Goal: Find specific fact: Find specific fact

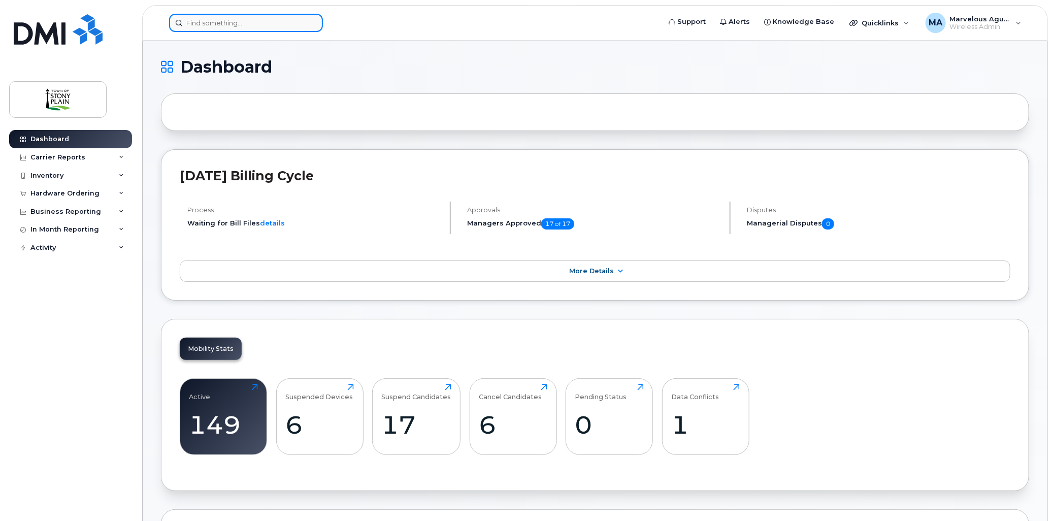
click at [231, 27] on input at bounding box center [246, 23] width 154 height 18
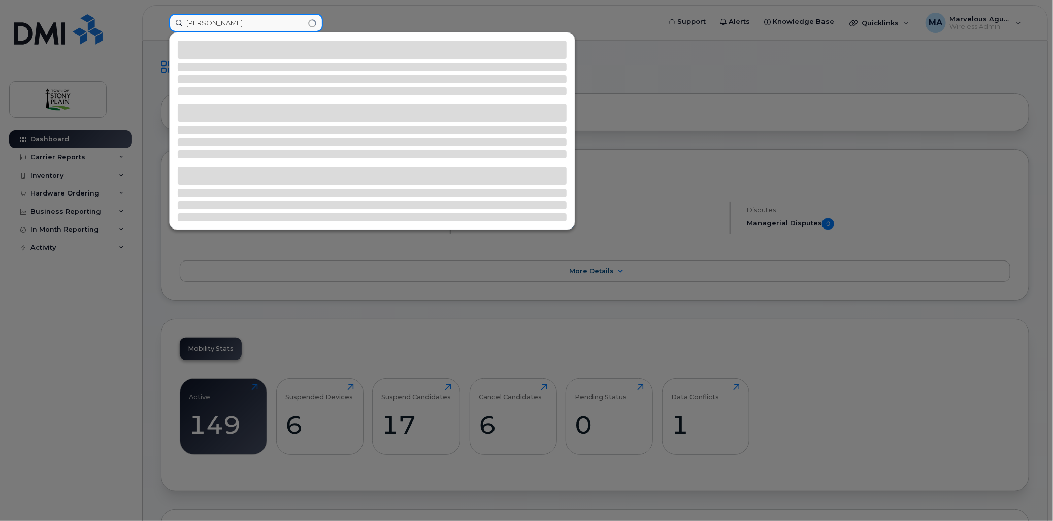
type input "[PERSON_NAME]"
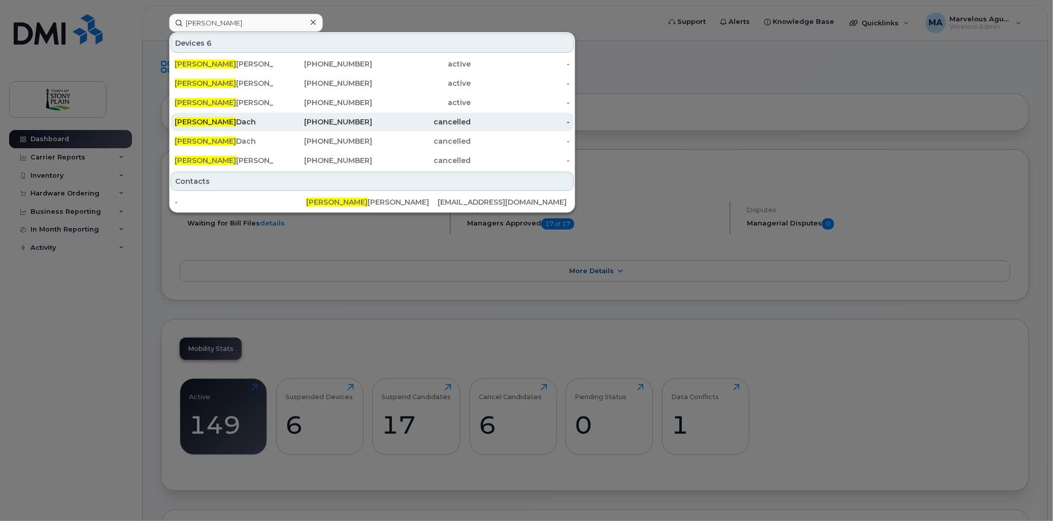
click at [224, 119] on div "[PERSON_NAME]" at bounding box center [224, 122] width 99 height 10
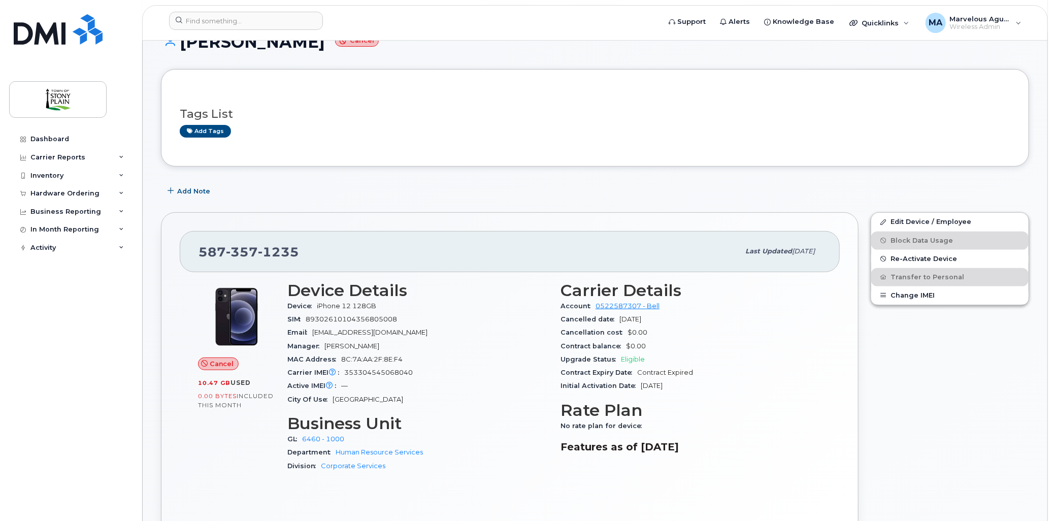
scroll to position [113, 0]
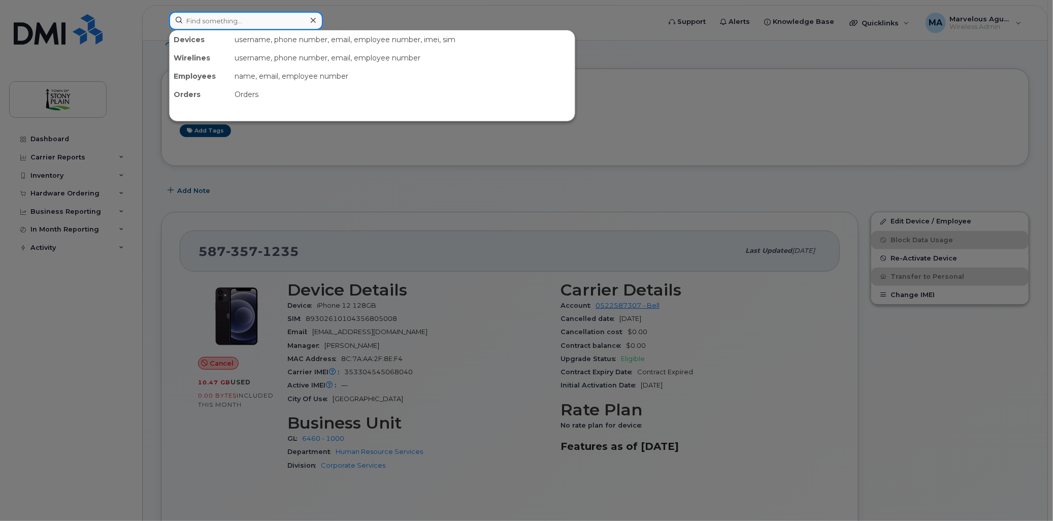
click at [275, 24] on input at bounding box center [246, 21] width 154 height 18
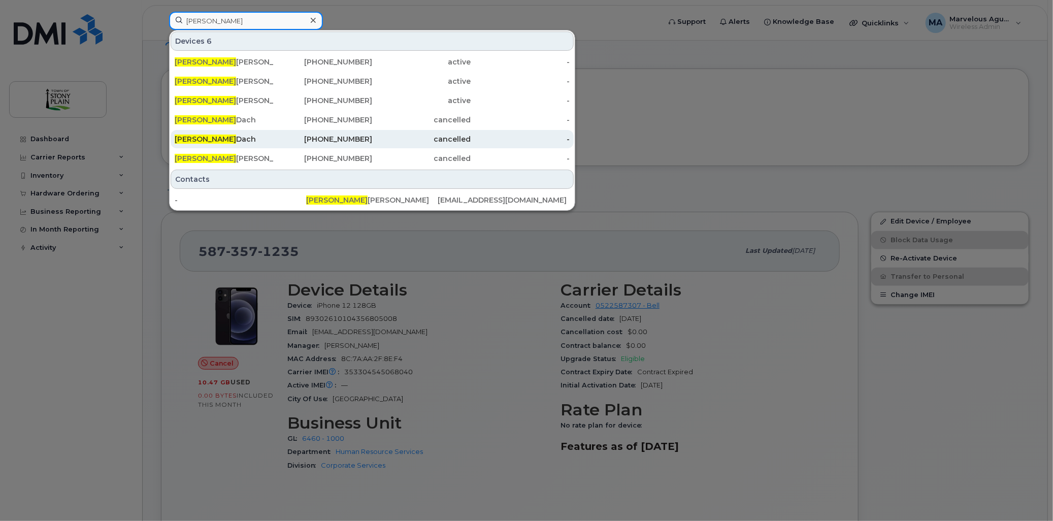
type input "jason"
click at [220, 135] on div "Jason Dach" at bounding box center [224, 139] width 99 height 10
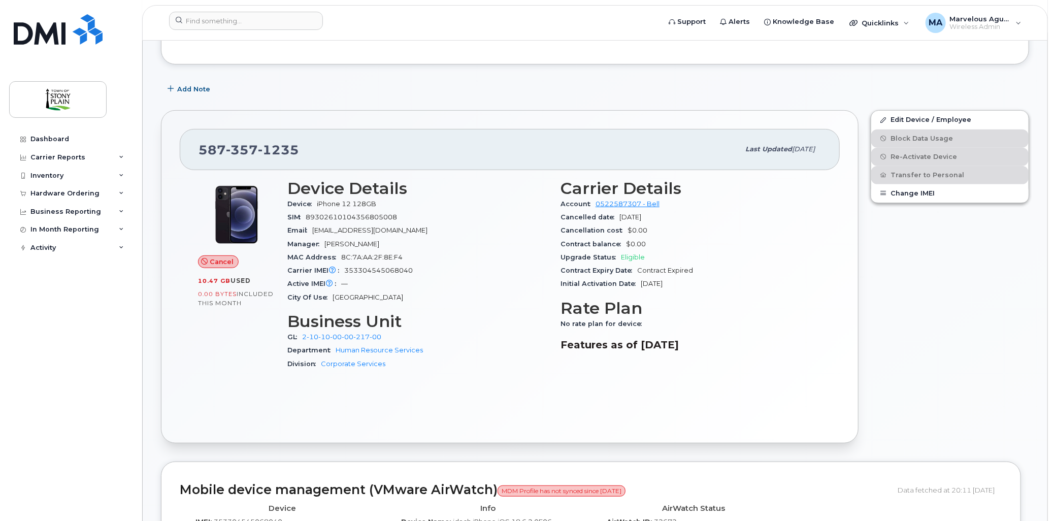
scroll to position [226, 0]
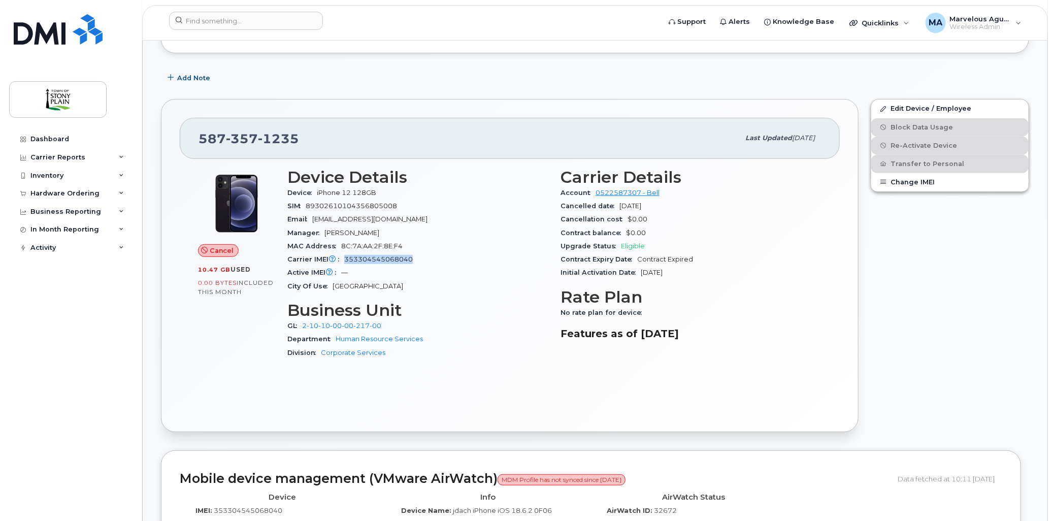
drag, startPoint x: 410, startPoint y: 259, endPoint x: 344, endPoint y: 260, distance: 66.0
click at [344, 260] on span "353304545068040" at bounding box center [378, 259] width 69 height 8
copy span "353304545068040"
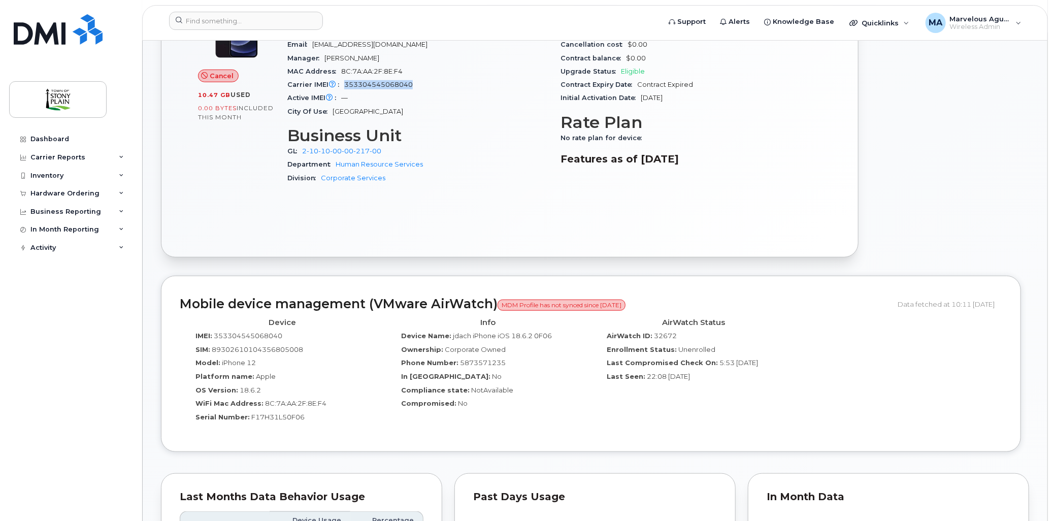
scroll to position [338, 0]
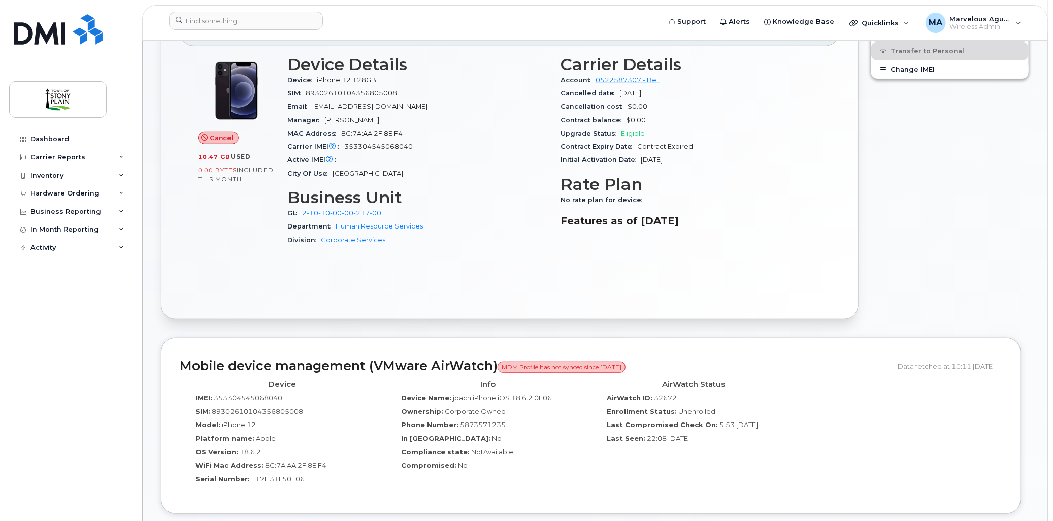
click at [228, 395] on span "353304545068040" at bounding box center [248, 398] width 69 height 8
drag, startPoint x: 215, startPoint y: 396, endPoint x: 285, endPoint y: 395, distance: 70.6
click at [285, 395] on div "IMEI: 353304545068040" at bounding box center [282, 400] width 190 height 14
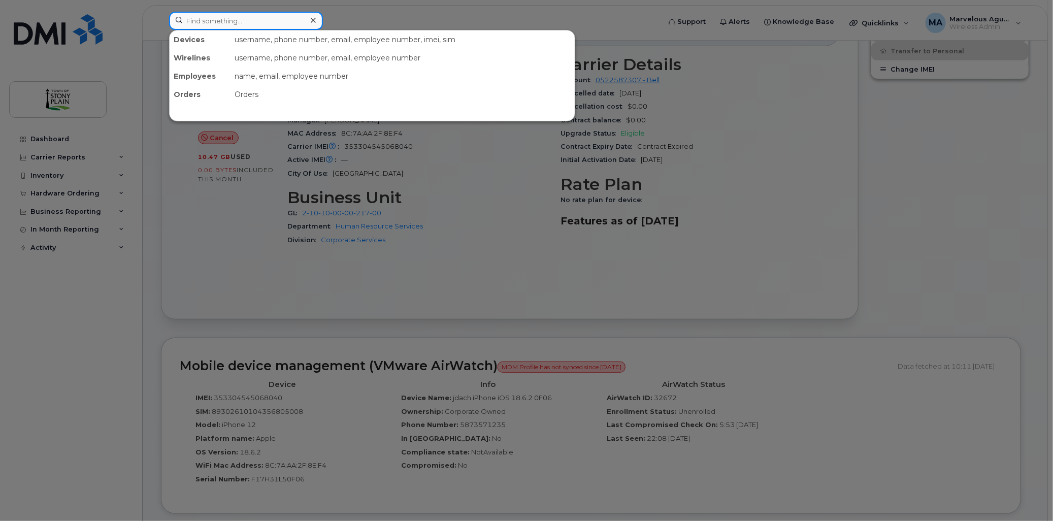
click at [273, 19] on input at bounding box center [246, 21] width 154 height 18
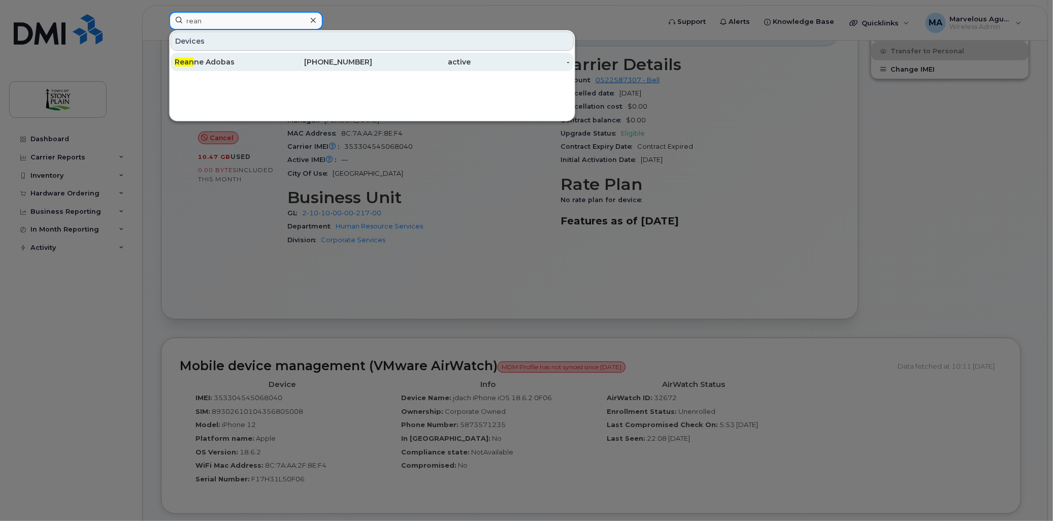
type input "rean"
click at [235, 61] on div "Rean ne Adobas" at bounding box center [224, 62] width 99 height 10
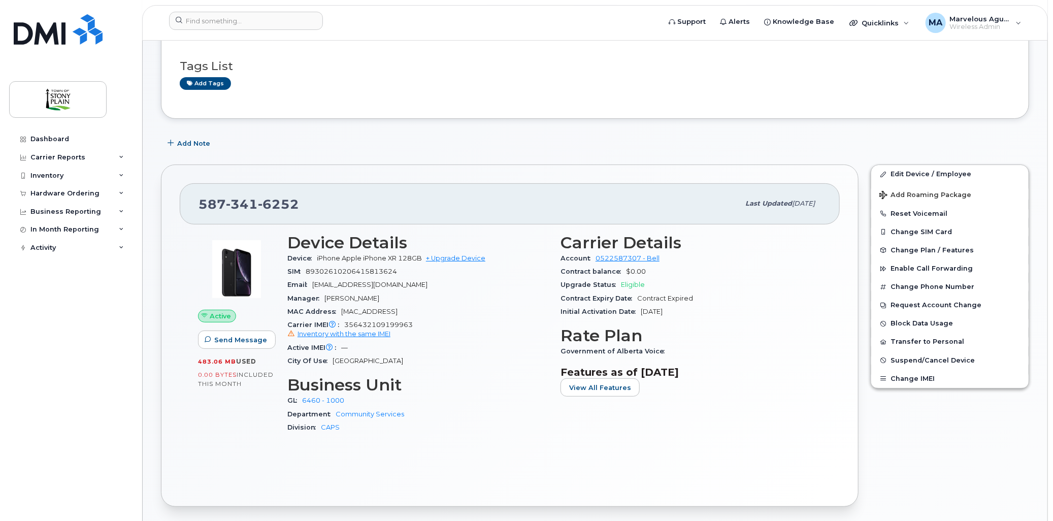
scroll to position [113, 0]
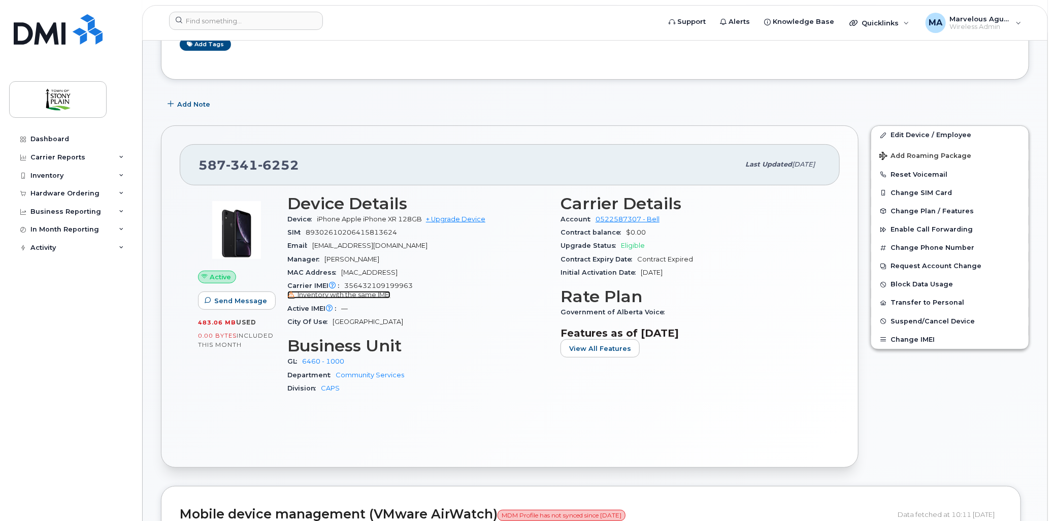
click at [348, 297] on span "Inventory with the same IMEI" at bounding box center [344, 295] width 93 height 8
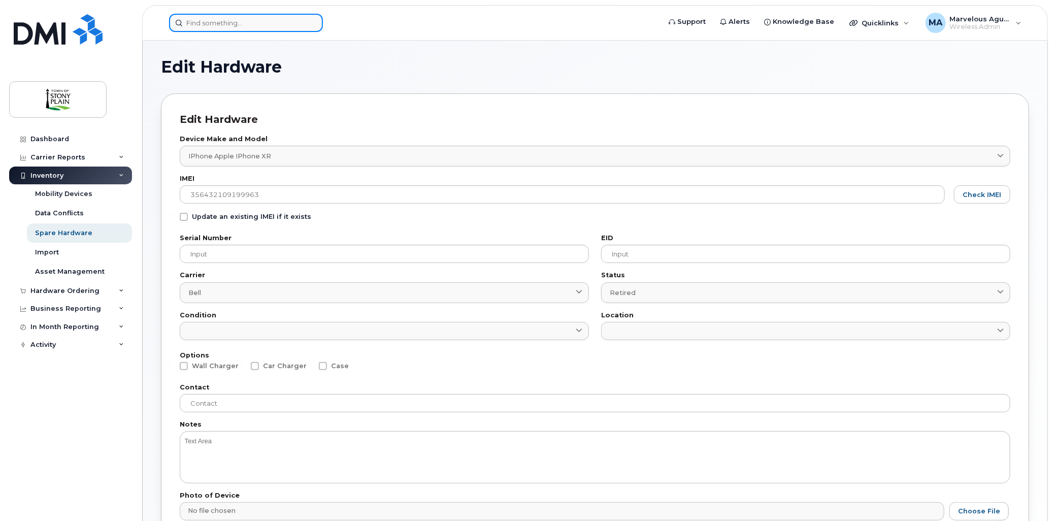
click at [220, 26] on input at bounding box center [246, 23] width 154 height 18
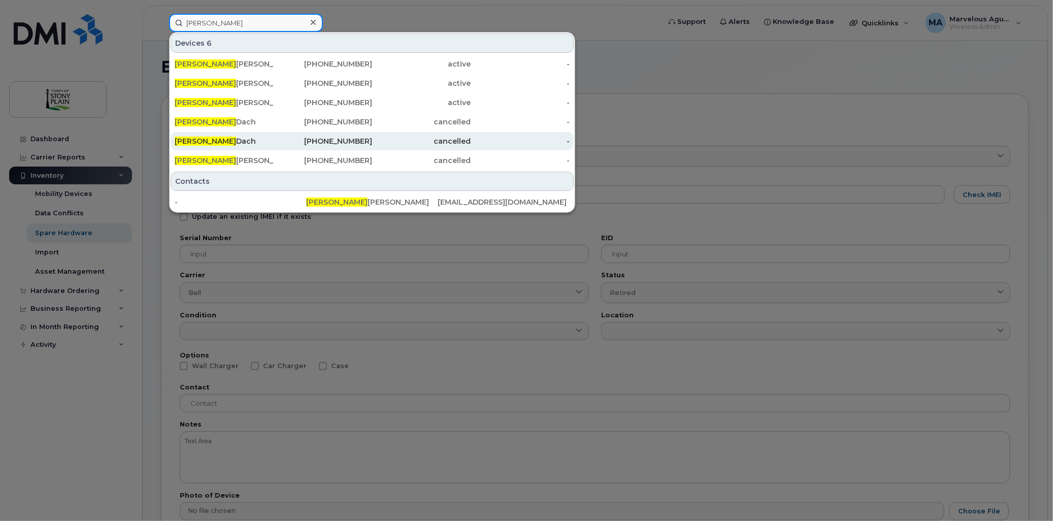
type input "[PERSON_NAME]"
click at [224, 136] on div "[PERSON_NAME]" at bounding box center [224, 141] width 99 height 10
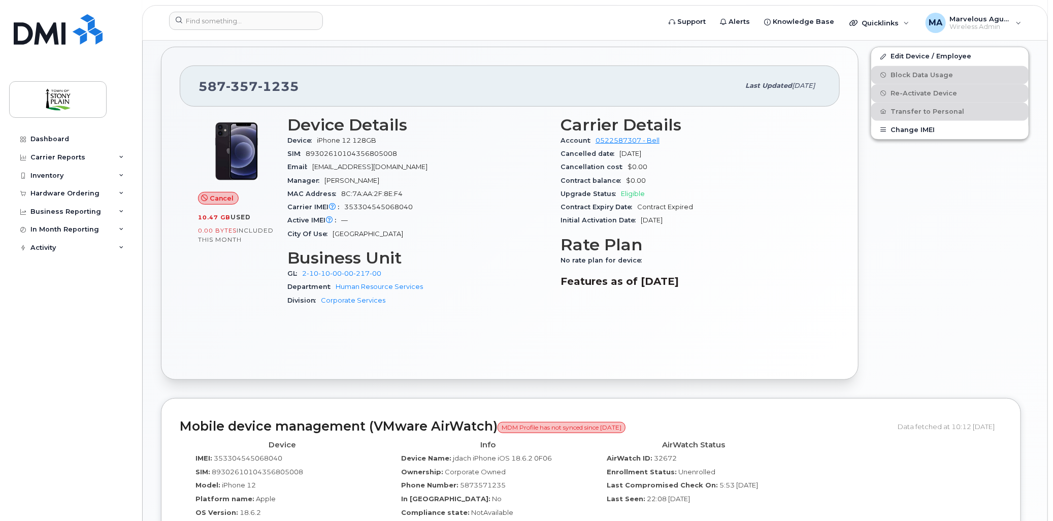
scroll to position [395, 0]
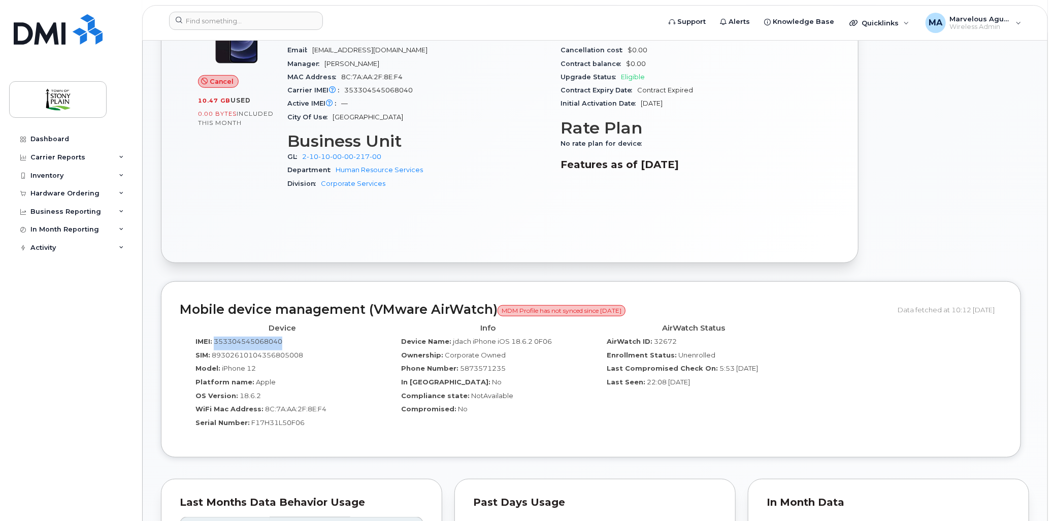
drag, startPoint x: 214, startPoint y: 339, endPoint x: 283, endPoint y: 339, distance: 69.1
click at [283, 339] on div "IMEI: 353304545068040" at bounding box center [282, 344] width 190 height 14
copy span "353304545068040"
